Goal: Task Accomplishment & Management: Manage account settings

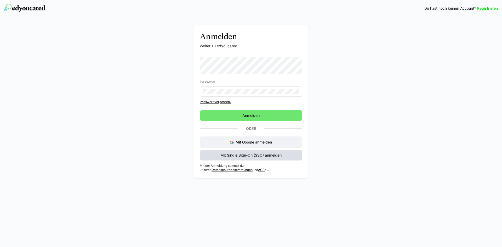
click at [254, 152] on span "Mit Single Sign-On (SSO) anmelden" at bounding box center [251, 155] width 102 height 10
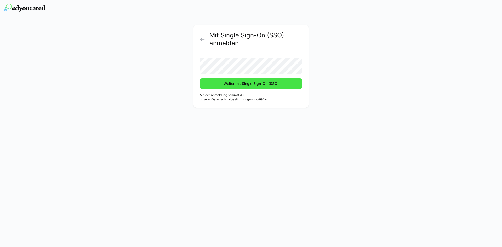
click at [254, 80] on span "Weiter mit Single Sign-On (SSO)" at bounding box center [251, 83] width 102 height 10
click at [255, 83] on span "Weiter mit Single Sign-On (SSO)" at bounding box center [251, 83] width 57 height 5
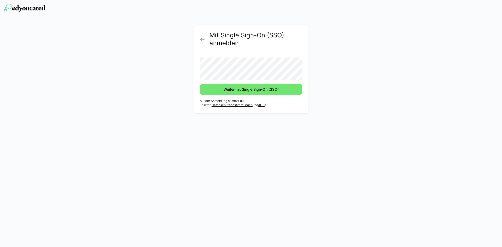
click at [200, 40] on eds-icon at bounding box center [202, 39] width 5 height 5
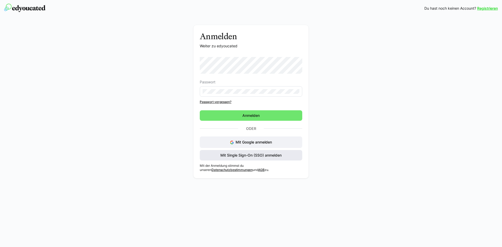
click at [255, 154] on span "Mit Single Sign-On (SSO) anmelden" at bounding box center [251, 155] width 63 height 5
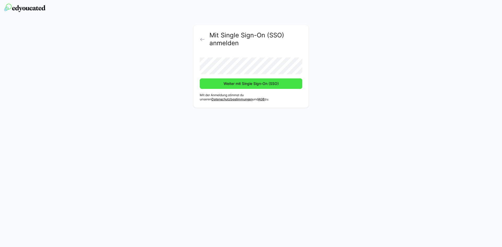
click at [256, 83] on span "Weiter mit Single Sign-On (SSO)" at bounding box center [251, 83] width 57 height 5
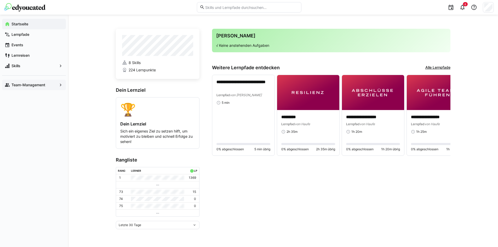
click at [34, 82] on div "Team-Management" at bounding box center [34, 85] width 64 height 10
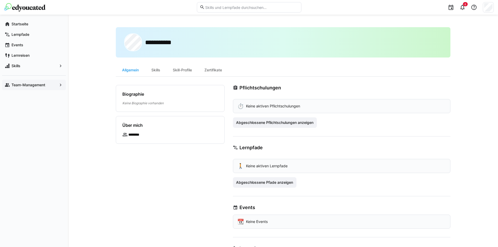
click at [32, 82] on span "Team-Management" at bounding box center [34, 84] width 47 height 5
click at [0, 0] on app-navigation-label "Team-Management" at bounding box center [0, 0] width 0 height 0
click at [28, 9] on img at bounding box center [24, 7] width 41 height 8
